Goal: Information Seeking & Learning: Learn about a topic

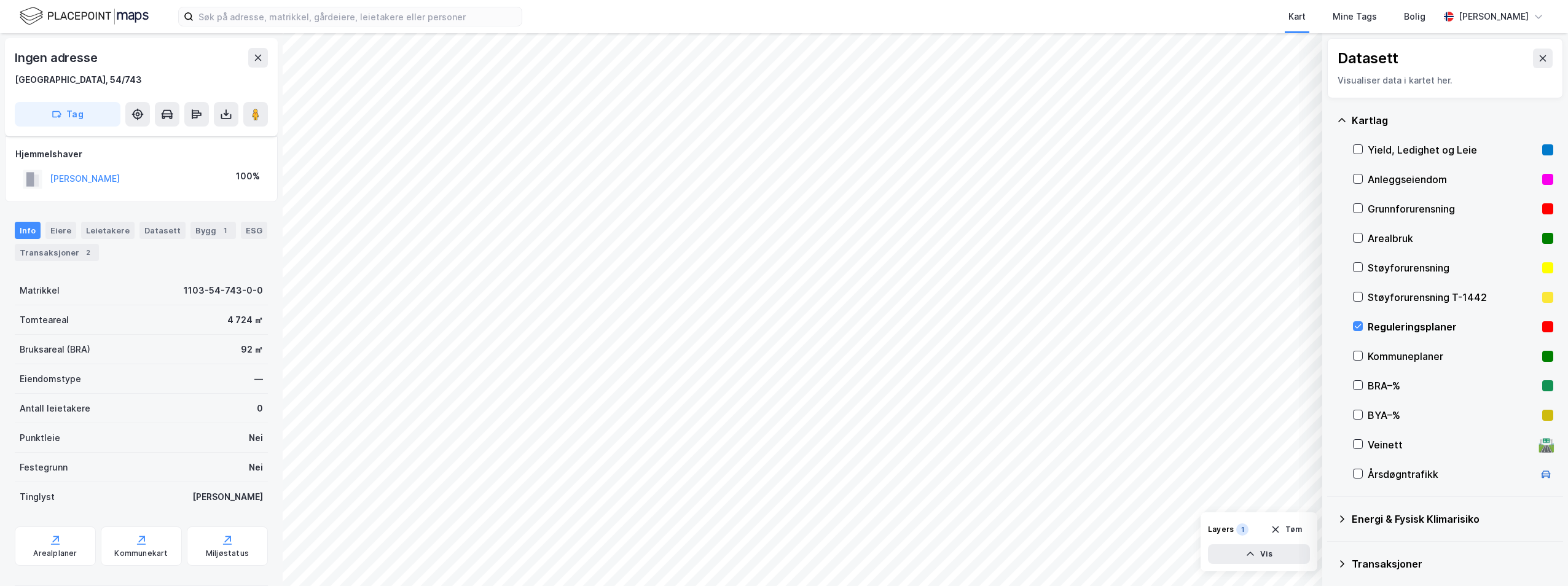
scroll to position [18, 0]
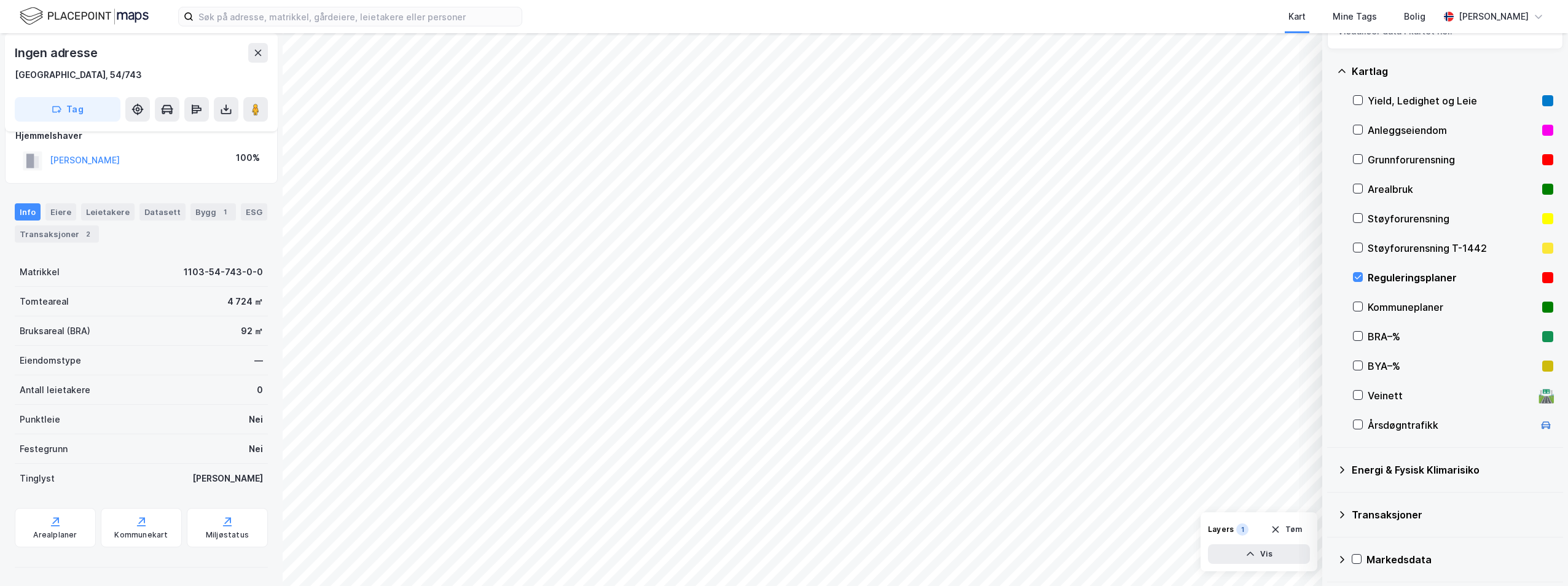
click at [1373, 271] on div "Reguleringsplaner" at bounding box center [1453, 278] width 169 height 15
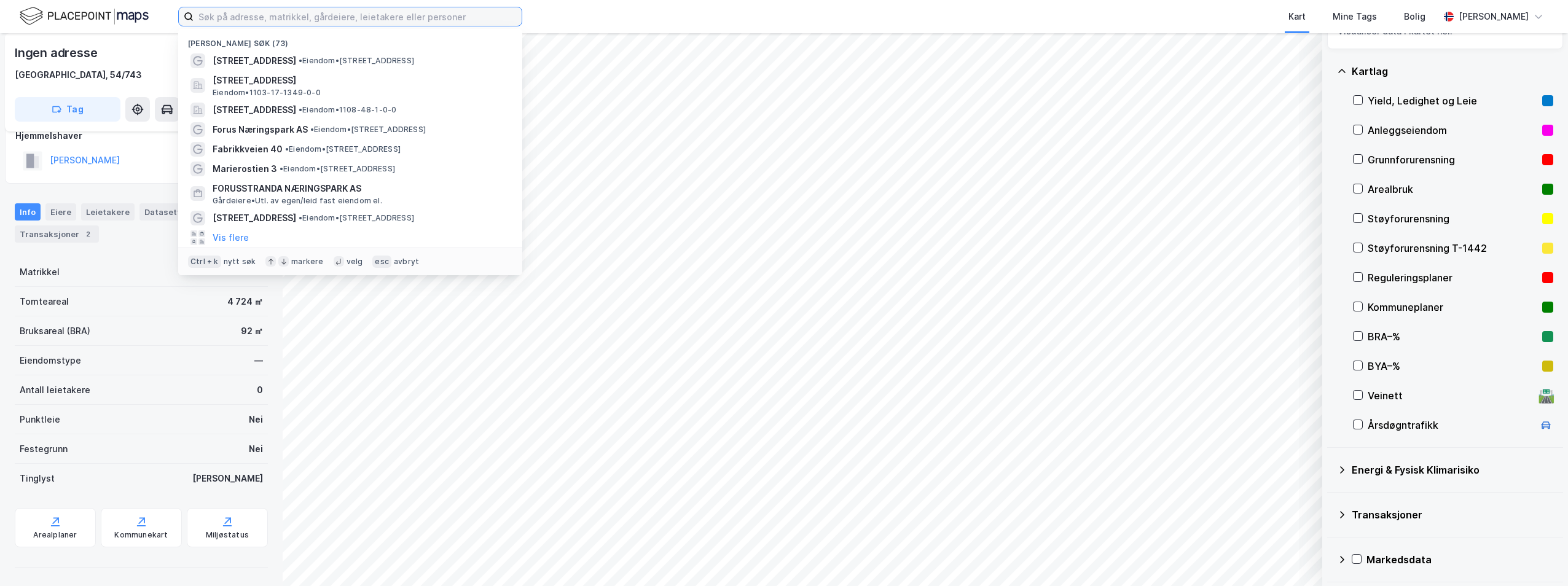
click at [387, 10] on input at bounding box center [358, 16] width 328 height 18
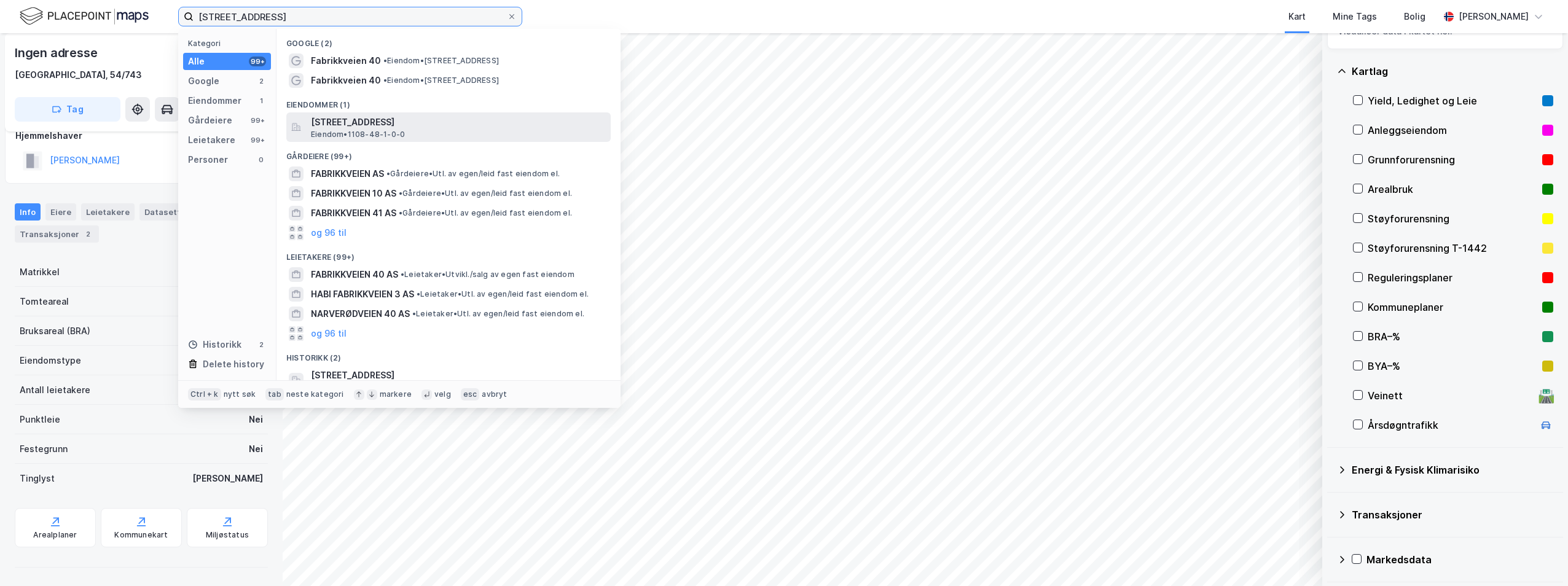
type input "[STREET_ADDRESS]"
click at [388, 133] on span "Eiendom • 1108-48-1-0-0" at bounding box center [358, 134] width 94 height 10
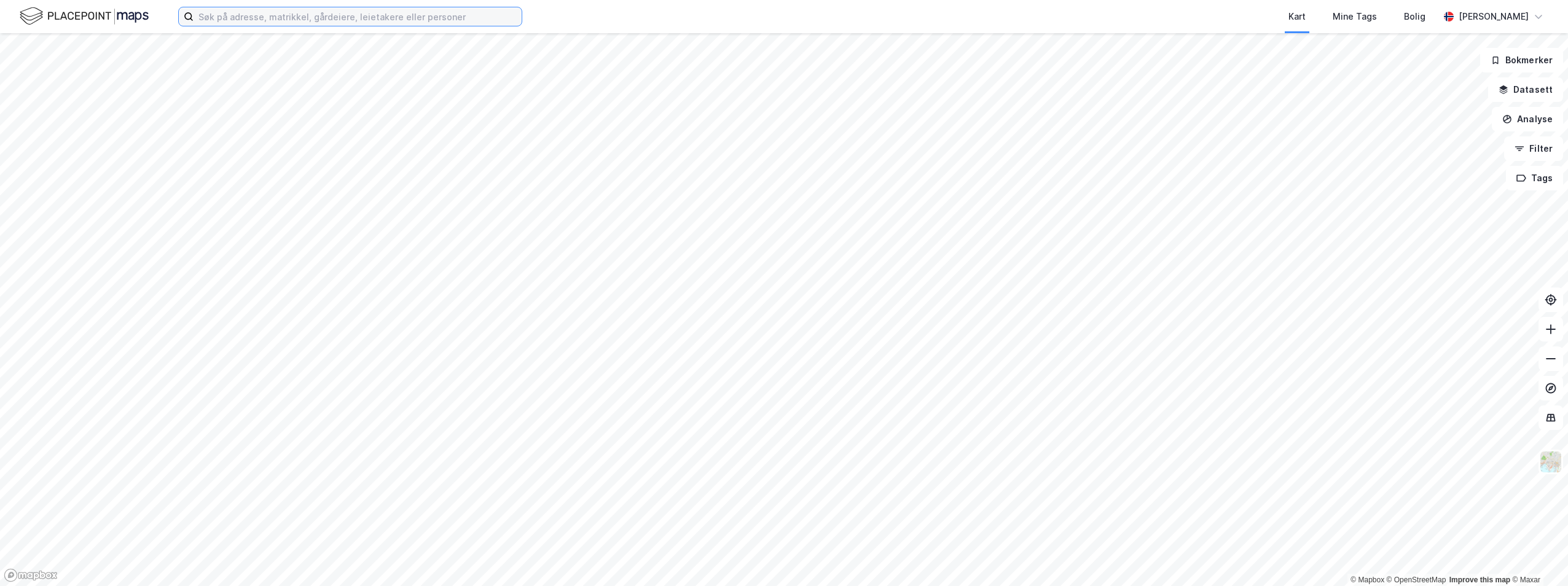
click at [365, 20] on input at bounding box center [358, 16] width 328 height 18
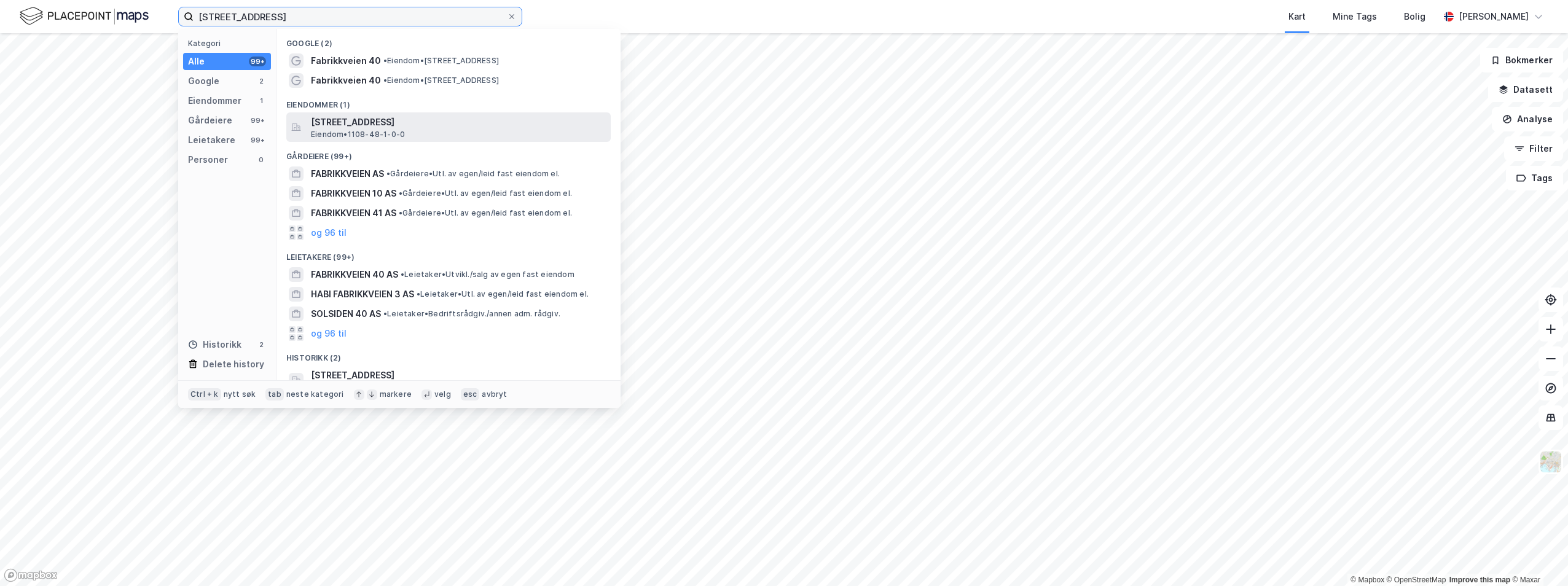
type input "[STREET_ADDRESS]"
click at [434, 123] on span "[STREET_ADDRESS]" at bounding box center [458, 122] width 295 height 15
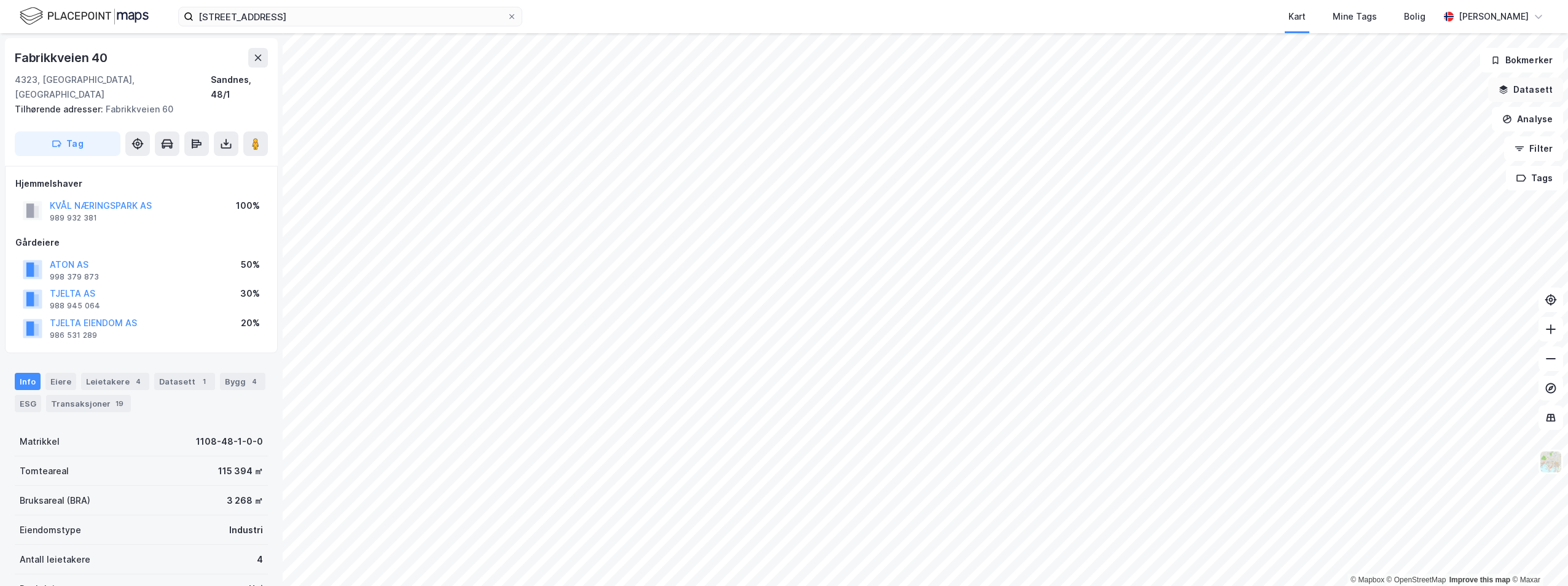
click at [1544, 84] on button "Datasett" at bounding box center [1526, 89] width 75 height 24
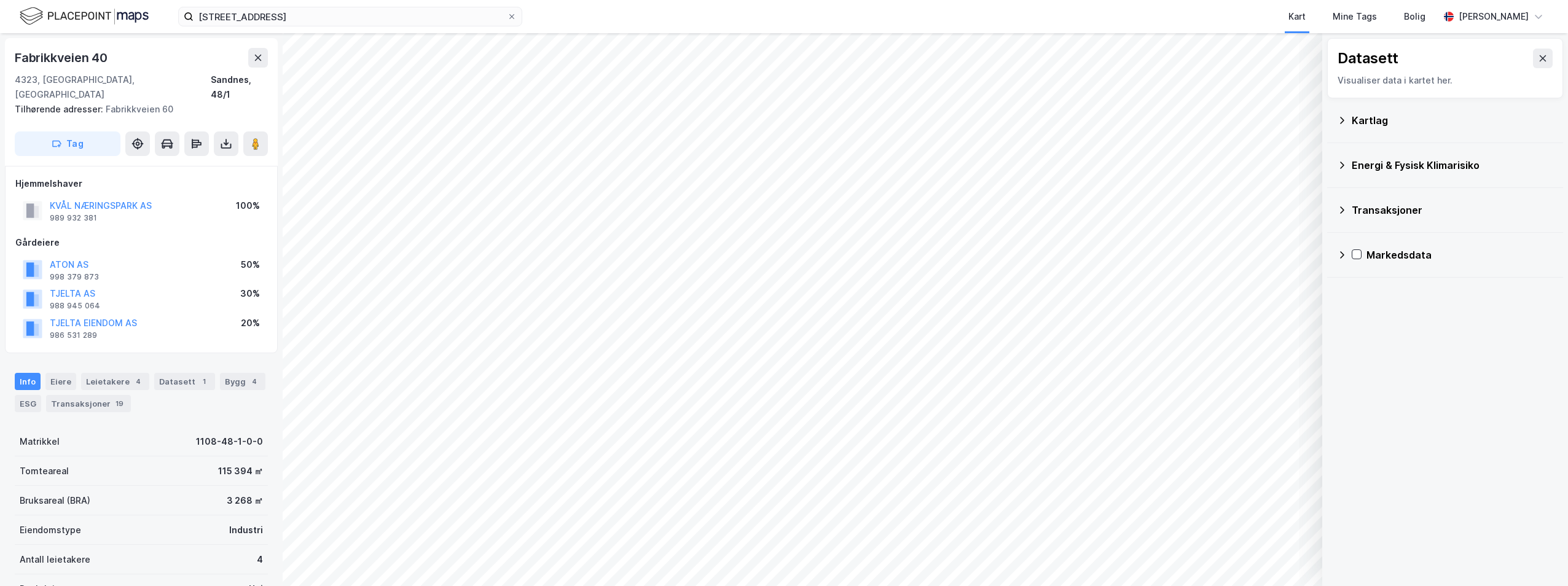
click at [1389, 133] on div "Kartlag" at bounding box center [1446, 121] width 216 height 30
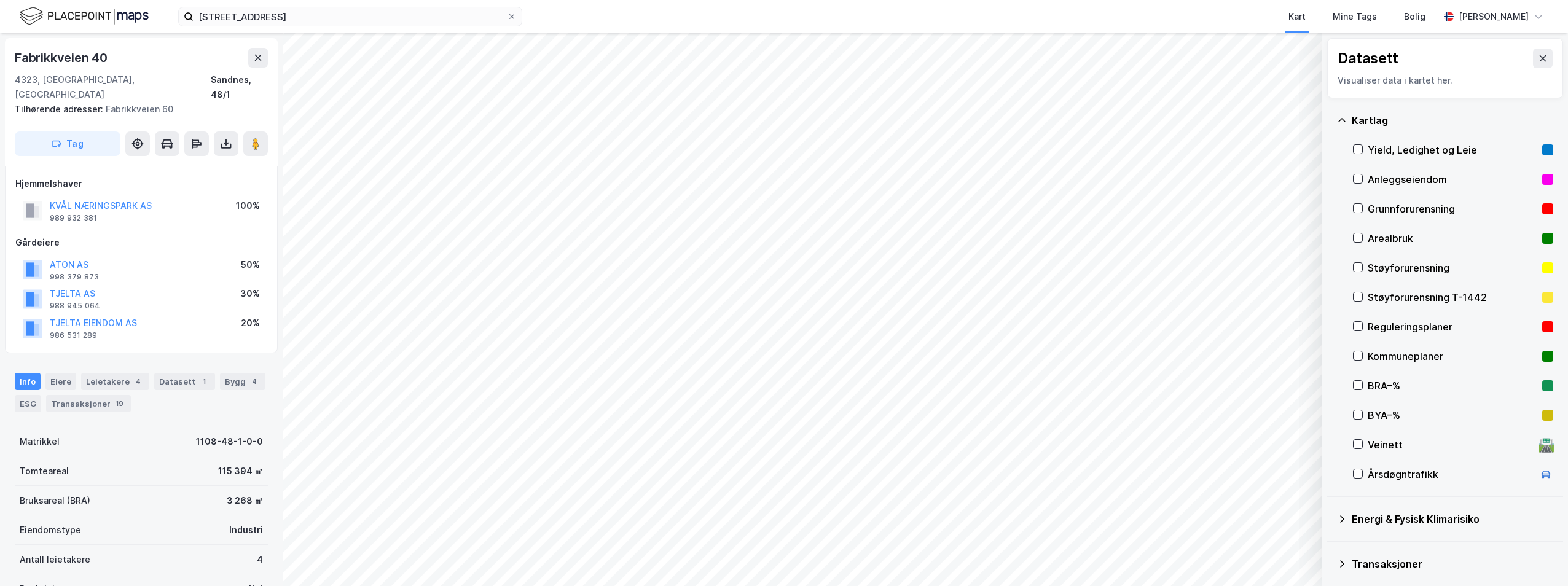
click at [1405, 324] on div "Reguleringsplaner" at bounding box center [1453, 326] width 169 height 15
